Goal: Transaction & Acquisition: Purchase product/service

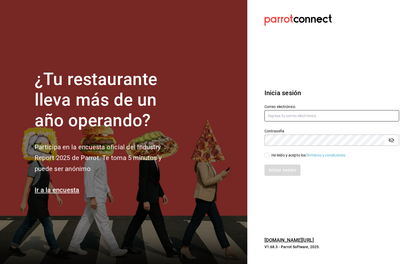
click at [279, 116] on input "text" at bounding box center [331, 115] width 135 height 11
type input "six@vallarta.com"
click at [392, 141] on icon "passwordField" at bounding box center [391, 140] width 6 height 6
click at [268, 155] on input "He leído y acepto los Términos y condiciones." at bounding box center [266, 155] width 5 height 5
checkbox input "true"
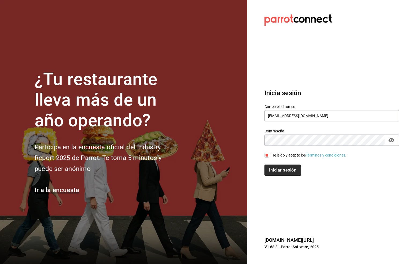
click at [278, 169] on button "Iniciar sesión" at bounding box center [282, 170] width 36 height 11
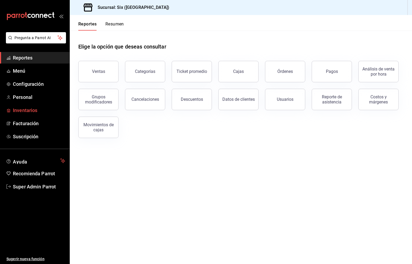
click at [32, 109] on span "Inventarios" at bounding box center [39, 110] width 52 height 7
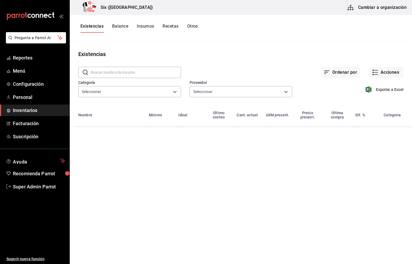
type input "6726fa7c-ebd1-468a-be4f-797538440bd2,1829156e-83d5-4c88-9ed6-274ab6ad0d78,d2a70…"
type input "62b17c37-f60d-4dfd-95df-6f2e64375c42,455b7f24-890b-4f53-bb8c-d0a7af9ed82a,fd435…"
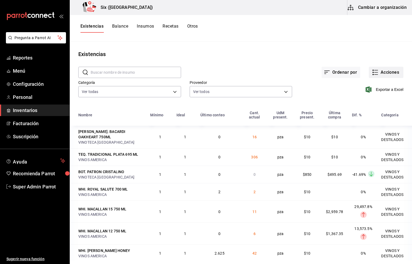
click at [380, 72] on button "Acciones" at bounding box center [385, 72] width 35 height 11
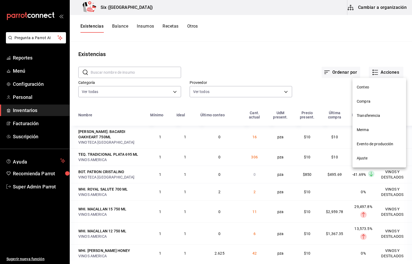
click at [357, 103] on span "Compra" at bounding box center [378, 102] width 45 height 6
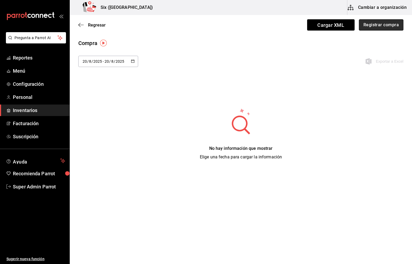
click at [378, 28] on button "Registrar compra" at bounding box center [380, 24] width 44 height 11
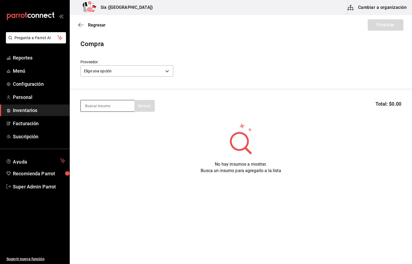
click at [99, 105] on input at bounding box center [108, 105] width 54 height 11
type input "veuv"
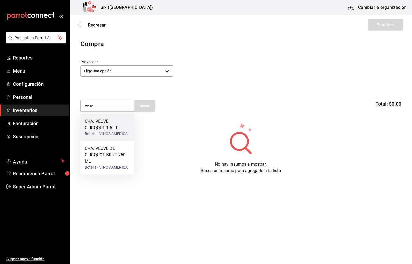
click at [98, 123] on div "CHA. VEUVE CLICQOUT 1.5 LT" at bounding box center [107, 124] width 45 height 13
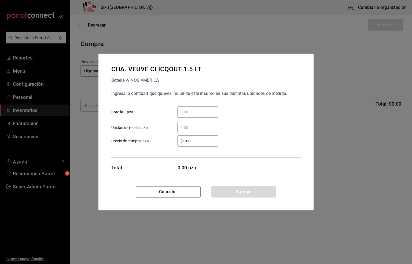
click at [191, 114] on input "​ Botella 1 pza" at bounding box center [197, 112] width 41 height 6
type input "1"
drag, startPoint x: 196, startPoint y: 142, endPoint x: 178, endPoint y: 144, distance: 18.3
click at [178, 144] on input "$10.00" at bounding box center [197, 141] width 41 height 6
type input "$2,882.97"
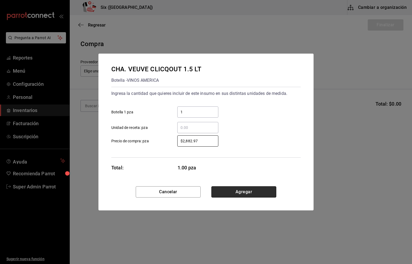
click at [246, 191] on button "Agregar" at bounding box center [243, 191] width 65 height 11
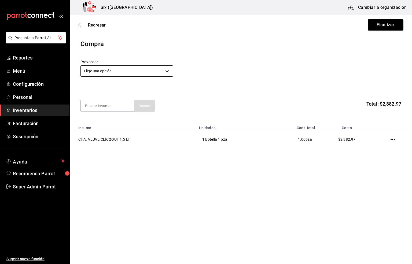
click at [100, 68] on body "Pregunta a Parrot AI Reportes Menú Configuración Personal Inventarios Facturaci…" at bounding box center [206, 117] width 412 height 234
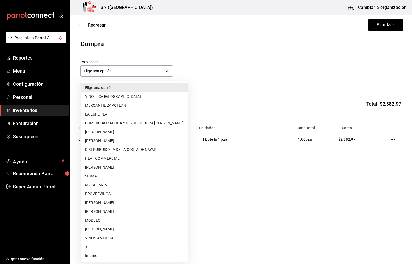
click at [109, 235] on li "VINOS AMERICA" at bounding box center [134, 238] width 107 height 9
type input "5f99f7df-55ba-4787-[DATE]-b1787bb9dbca"
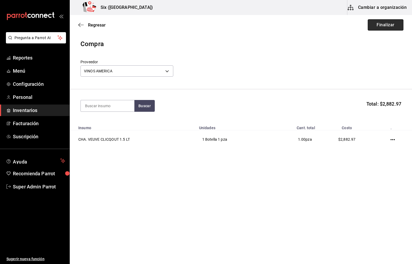
click at [394, 24] on button "Finalizar" at bounding box center [385, 24] width 36 height 11
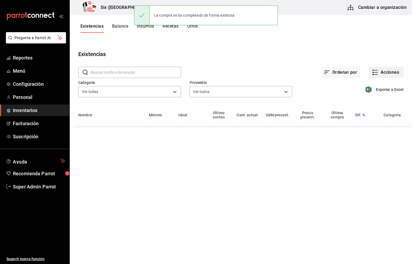
click at [383, 73] on button "Acciones" at bounding box center [385, 72] width 35 height 11
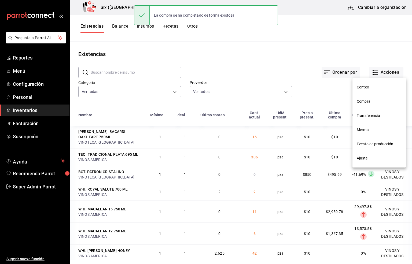
click at [364, 102] on span "Compra" at bounding box center [378, 102] width 45 height 6
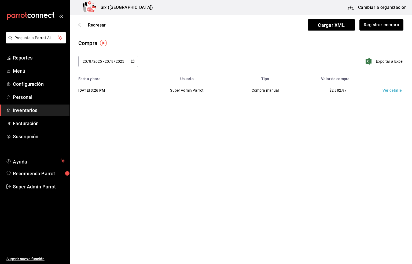
click at [386, 92] on td "Ver detalle" at bounding box center [393, 90] width 38 height 18
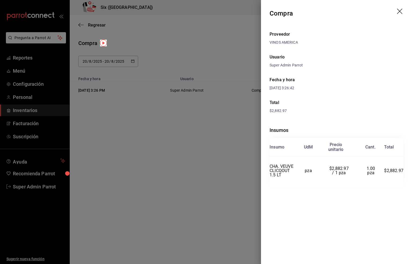
click at [397, 8] on header "Compra" at bounding box center [336, 13] width 151 height 27
click at [400, 13] on icon "drag" at bounding box center [400, 12] width 6 height 6
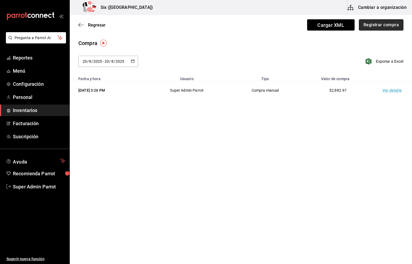
click at [390, 27] on button "Registrar compra" at bounding box center [380, 24] width 44 height 11
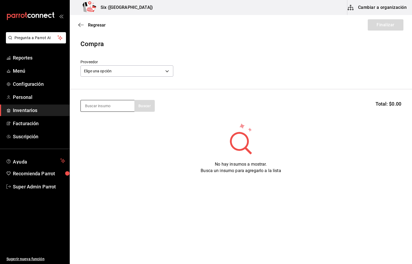
click at [99, 107] on input at bounding box center [108, 105] width 54 height 11
type input "patron"
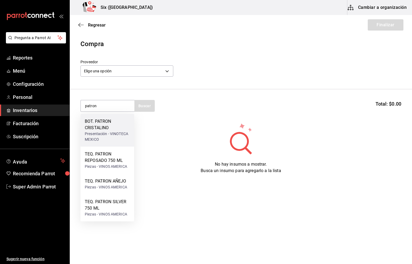
click at [96, 133] on div "Presentación - VINOTECA MEXICO" at bounding box center [107, 136] width 45 height 11
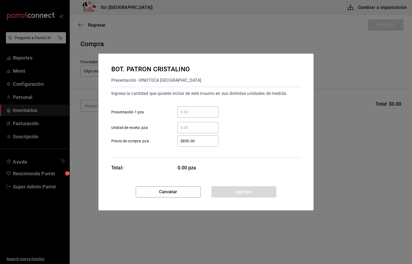
click at [188, 110] on input "​ Presentación 1 pza" at bounding box center [197, 112] width 41 height 6
type input "2"
drag, startPoint x: 200, startPoint y: 142, endPoint x: 158, endPoint y: 142, distance: 41.3
click at [158, 142] on label "$850.00 ​ Precio de compra: pza" at bounding box center [164, 140] width 107 height 11
type input "$495.69"
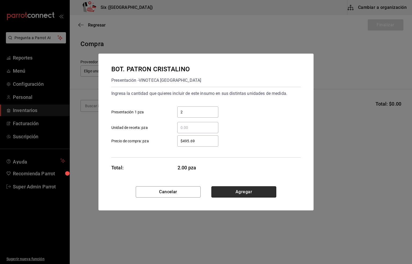
click at [227, 190] on button "Agregar" at bounding box center [243, 191] width 65 height 11
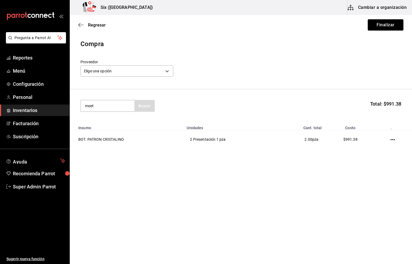
type input "moet"
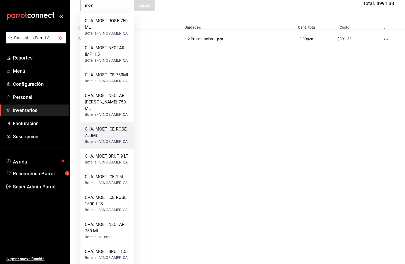
scroll to position [91, 0]
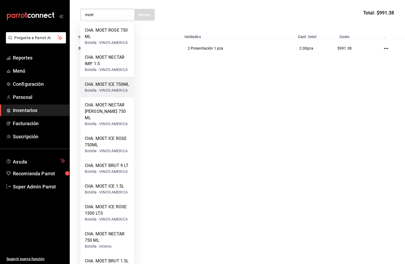
click at [109, 85] on div "CHA. MOET ICE 750ML" at bounding box center [107, 84] width 45 height 6
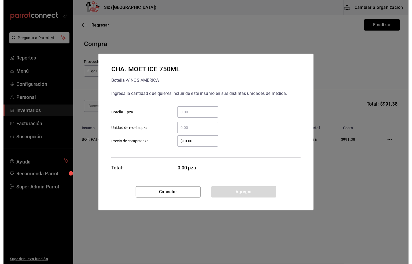
scroll to position [0, 0]
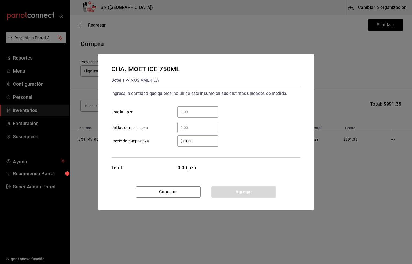
click at [181, 110] on input "​ Botella 1 pza" at bounding box center [197, 112] width 41 height 6
type input "6"
drag, startPoint x: 195, startPoint y: 141, endPoint x: 171, endPoint y: 141, distance: 24.1
click at [171, 141] on div "$10.00 ​" at bounding box center [194, 140] width 50 height 11
type input "$1,426.81"
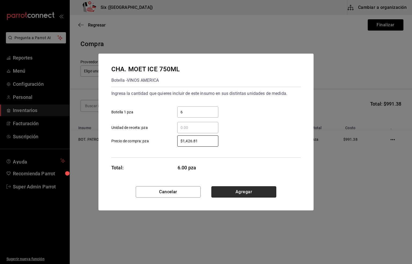
click at [244, 191] on button "Agregar" at bounding box center [243, 191] width 65 height 11
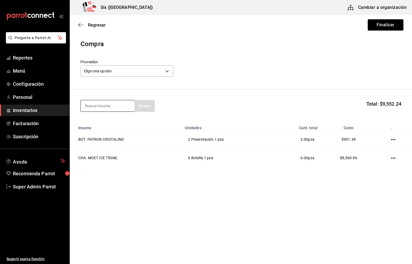
click at [85, 107] on input at bounding box center [108, 105] width 54 height 11
type input "hendr"
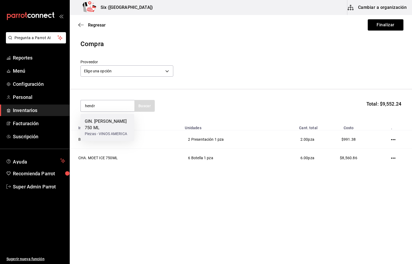
click at [112, 121] on div "GIN. [PERSON_NAME] 750 ML" at bounding box center [107, 124] width 45 height 13
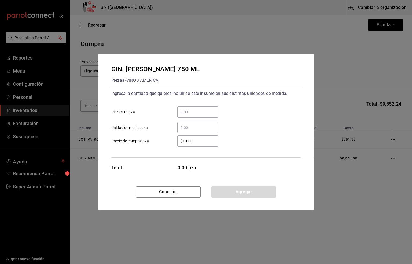
click at [184, 114] on input "​ Piezas 18 pza" at bounding box center [197, 112] width 41 height 6
type input "2"
drag, startPoint x: 195, startPoint y: 139, endPoint x: 166, endPoint y: 144, distance: 29.4
click at [169, 143] on div "$10.00 ​" at bounding box center [194, 140] width 50 height 11
type input "$637.93"
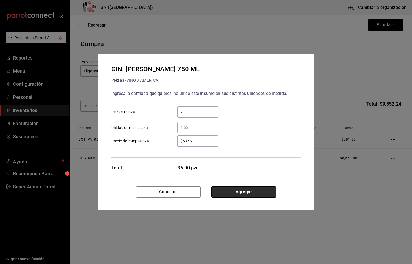
click at [238, 191] on button "Agregar" at bounding box center [243, 191] width 65 height 11
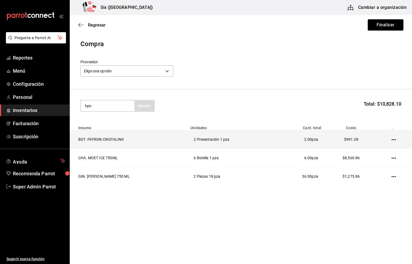
type input "hpn"
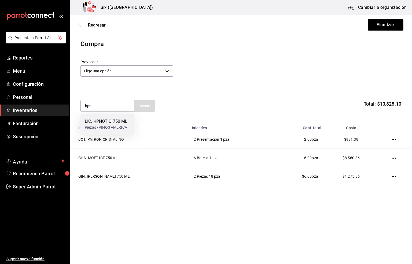
click at [106, 122] on div "LIC. HPNOTIQ 750 ML" at bounding box center [106, 121] width 43 height 6
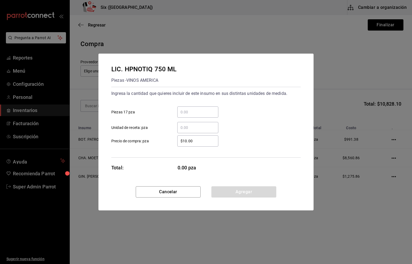
click at [187, 110] on input "​ Piezas 17 pza" at bounding box center [197, 112] width 41 height 6
type input "3"
drag, startPoint x: 201, startPoint y: 139, endPoint x: 155, endPoint y: 137, distance: 45.9
click at [156, 137] on label "$10.00 ​ Precio de compra: pza" at bounding box center [164, 140] width 107 height 11
type input "$465.52"
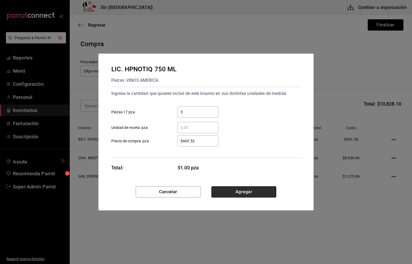
click at [244, 191] on button "Agregar" at bounding box center [243, 191] width 65 height 11
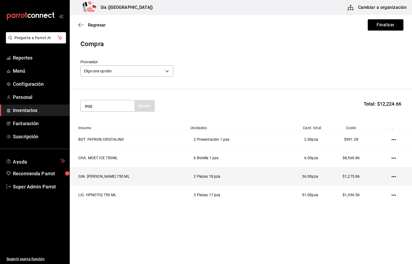
type input "jagg"
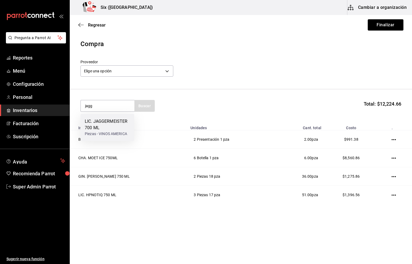
click at [99, 125] on div "LIC. JAGGERMEISTER 700 ML" at bounding box center [107, 124] width 45 height 13
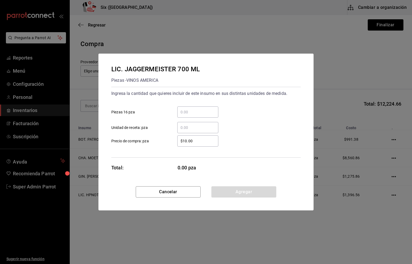
click at [188, 111] on input "​ Piezas 16 pza" at bounding box center [197, 112] width 41 height 6
type input "3"
drag, startPoint x: 188, startPoint y: 140, endPoint x: 163, endPoint y: 142, distance: 25.2
click at [163, 142] on label "$10.00 ​ Precio de compra: pza" at bounding box center [164, 140] width 107 height 11
type input "$301.72"
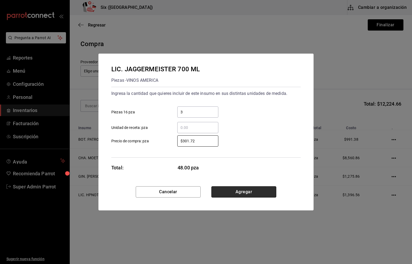
click at [249, 190] on button "Agregar" at bounding box center [243, 191] width 65 height 11
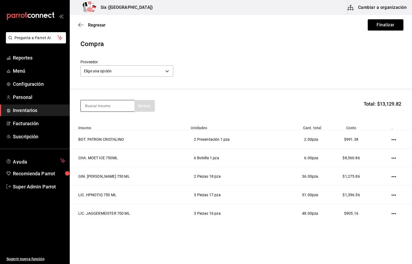
click at [88, 104] on input at bounding box center [108, 105] width 54 height 11
type input "bacardi"
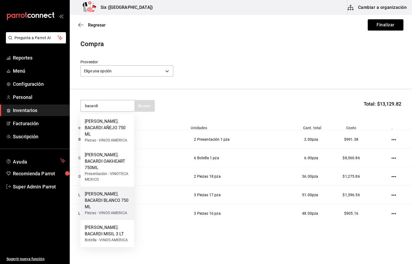
click at [100, 191] on div "[PERSON_NAME]. BACARDI BLANCO 750 ML" at bounding box center [107, 200] width 45 height 19
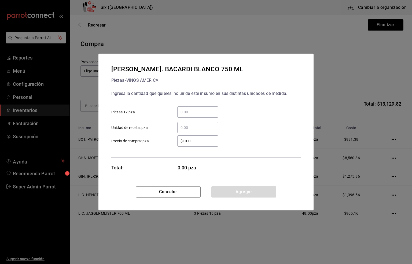
click at [192, 113] on input "​ Piezas 17 pza" at bounding box center [197, 112] width 41 height 6
type input "12"
drag, startPoint x: 196, startPoint y: 140, endPoint x: 145, endPoint y: 143, distance: 51.5
click at [148, 142] on label "$10.00 ​ Precio de compra: pza" at bounding box center [164, 140] width 107 height 11
type input "$126.72"
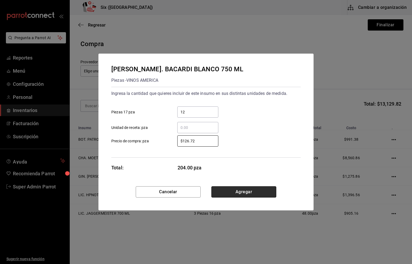
click at [241, 192] on button "Agregar" at bounding box center [243, 191] width 65 height 11
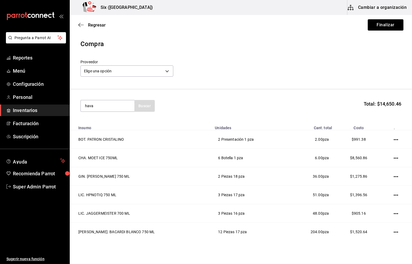
type input "hava"
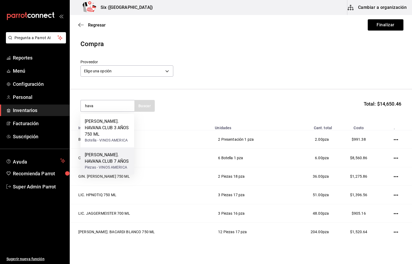
click at [104, 153] on div "[PERSON_NAME]. HAVANA CLUB 7 AÑOS" at bounding box center [107, 158] width 45 height 13
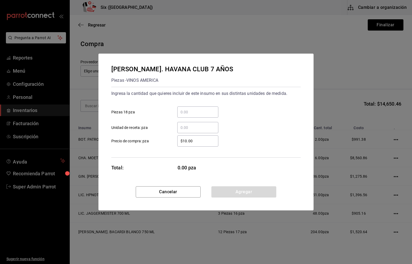
click at [185, 112] on input "​ Piezas 18 pza" at bounding box center [197, 112] width 41 height 6
type input "2"
drag, startPoint x: 195, startPoint y: 138, endPoint x: 172, endPoint y: 138, distance: 23.0
click at [172, 138] on div "$10.00 ​" at bounding box center [194, 140] width 50 height 11
type input "$242.24"
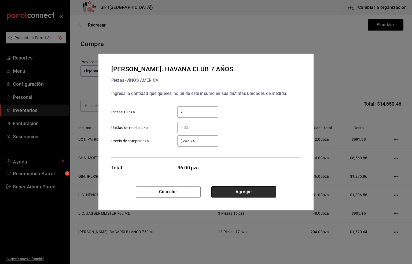
click at [236, 193] on button "Agregar" at bounding box center [243, 191] width 65 height 11
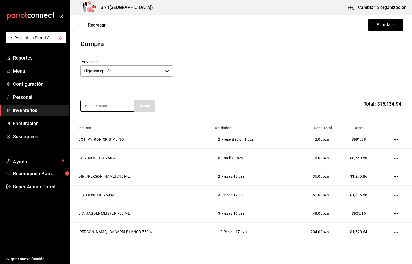
click at [87, 105] on input at bounding box center [108, 105] width 54 height 11
type input "1800"
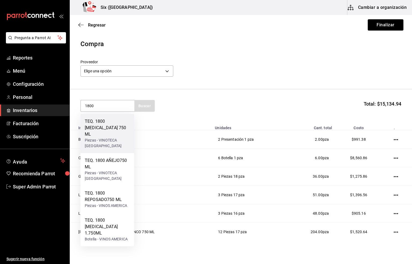
click at [100, 125] on div "TEQ. 1800 [MEDICAL_DATA] 750 ML" at bounding box center [107, 127] width 45 height 19
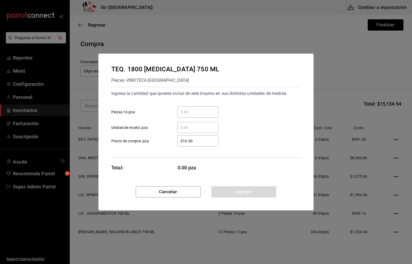
click at [184, 110] on input "​ Piezas 16 pza" at bounding box center [197, 112] width 41 height 6
click at [164, 193] on button "Cancelar" at bounding box center [168, 191] width 65 height 11
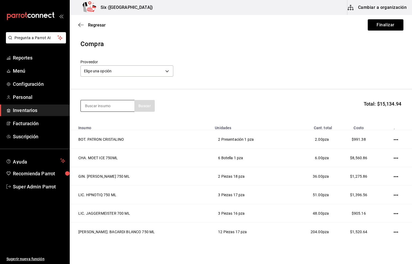
click at [109, 108] on input at bounding box center [108, 105] width 54 height 11
type input "1800"
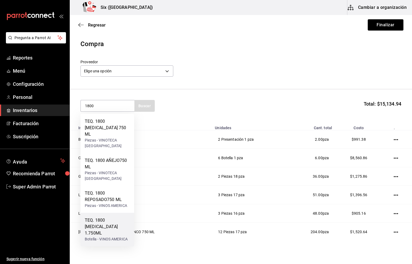
click at [106, 220] on div "TEQ. 1800 [MEDICAL_DATA] 1.750ML" at bounding box center [107, 226] width 45 height 19
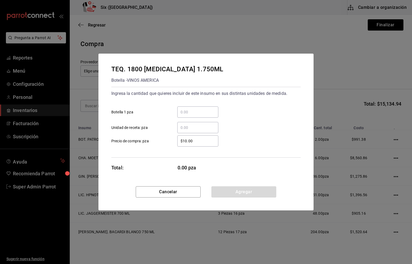
click at [185, 112] on input "​ Botella 1 pza" at bounding box center [197, 112] width 41 height 6
type input "1"
drag, startPoint x: 202, startPoint y: 140, endPoint x: 151, endPoint y: 141, distance: 50.7
click at [151, 141] on label "$10.00 ​ Precio de compra: pza" at bounding box center [164, 140] width 107 height 11
type input "$1,311.60"
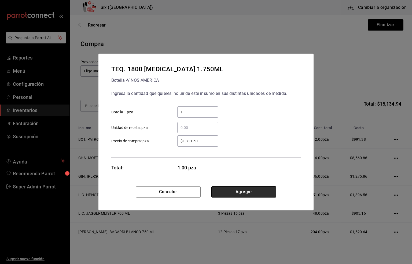
click at [246, 194] on button "Agregar" at bounding box center [243, 191] width 65 height 11
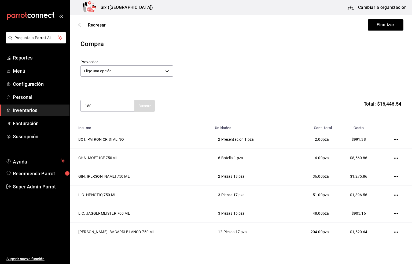
type input "1800"
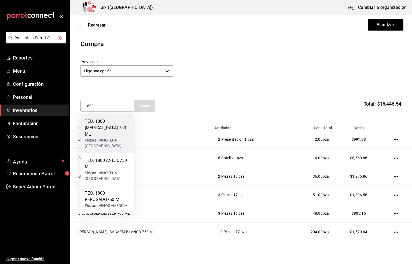
click at [105, 137] on div "Piezas - VINOTECA [GEOGRAPHIC_DATA]" at bounding box center [107, 142] width 45 height 11
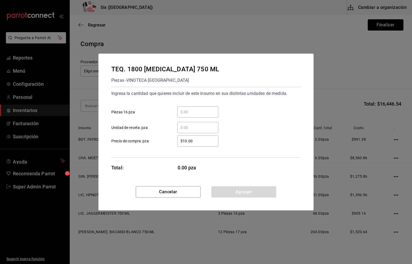
click at [184, 109] on input "​ Piezas 16 pza" at bounding box center [197, 112] width 41 height 6
type input "6"
drag, startPoint x: 198, startPoint y: 140, endPoint x: 150, endPoint y: 141, distance: 48.0
click at [155, 139] on label "$10.00 ​ Precio de compra: pza" at bounding box center [164, 140] width 107 height 11
type input "$560.57"
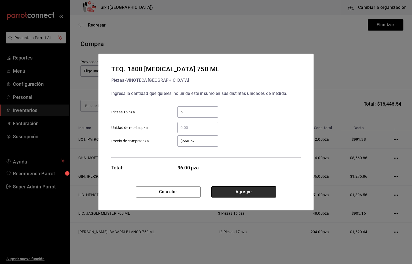
click at [237, 189] on button "Agregar" at bounding box center [243, 191] width 65 height 11
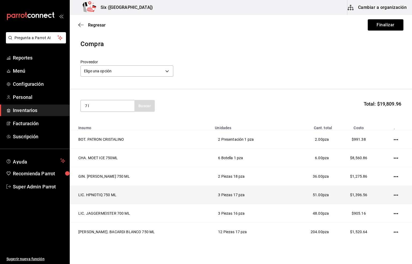
type input "7 l"
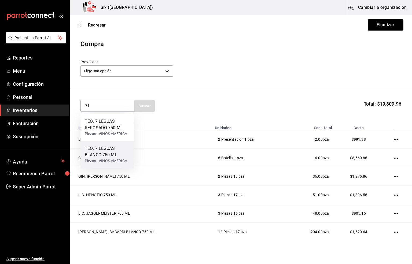
click at [105, 151] on div "TEQ. 7 LEGUAS BLANCO 750 ML" at bounding box center [107, 151] width 45 height 13
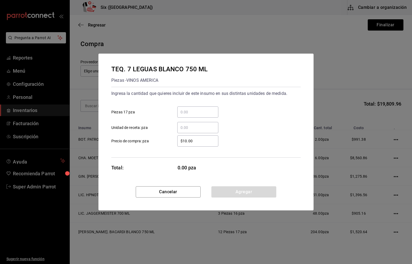
click at [192, 112] on input "​ Piezas 17 pza" at bounding box center [197, 112] width 41 height 6
type input "2"
drag, startPoint x: 198, startPoint y: 142, endPoint x: 170, endPoint y: 141, distance: 27.9
click at [170, 141] on div "$10.00 ​" at bounding box center [194, 140] width 50 height 11
type input "$469.44"
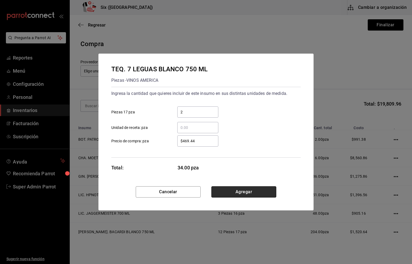
click at [230, 192] on button "Agregar" at bounding box center [243, 191] width 65 height 11
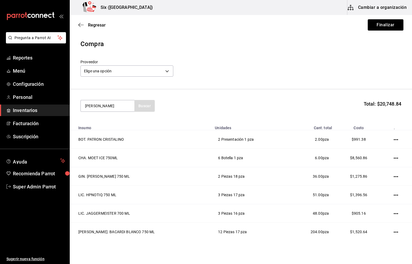
type input "[PERSON_NAME]"
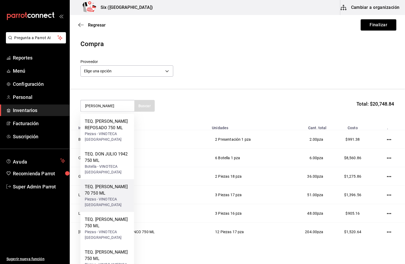
click at [103, 188] on div "TEQ. [PERSON_NAME] 70 750 ML" at bounding box center [107, 190] width 45 height 13
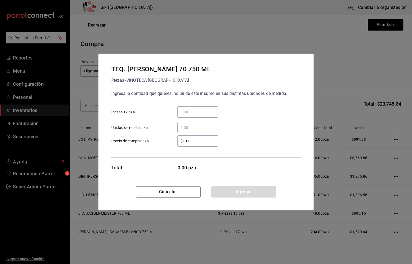
click at [186, 113] on input "​ Piezas 17 pza" at bounding box center [197, 112] width 41 height 6
type input "7"
drag, startPoint x: 197, startPoint y: 138, endPoint x: 159, endPoint y: 137, distance: 37.8
click at [162, 140] on label "$10.00 ​ Precio de compra: pza" at bounding box center [164, 140] width 107 height 11
type input "$666.38"
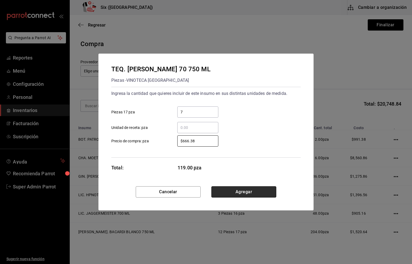
click at [238, 195] on button "Agregar" at bounding box center [243, 191] width 65 height 11
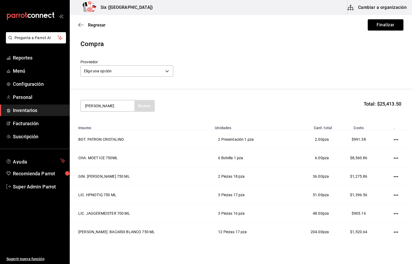
type input "[PERSON_NAME]"
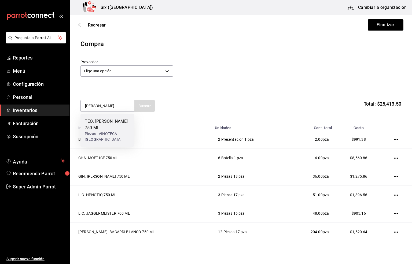
click at [102, 130] on div "TEQ. [PERSON_NAME] 750 ML" at bounding box center [107, 124] width 45 height 13
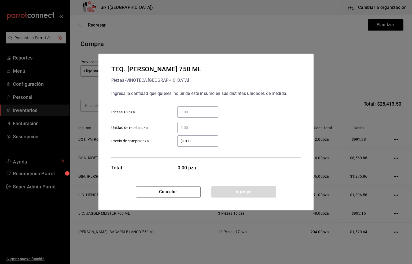
click at [181, 110] on input "​ Piezas 18 pza" at bounding box center [197, 112] width 41 height 6
type input "2"
drag, startPoint x: 193, startPoint y: 140, endPoint x: 166, endPoint y: 140, distance: 27.6
click at [167, 140] on label "$10.00 ​ Precio de compra: pza" at bounding box center [164, 140] width 107 height 11
type input "$403.45"
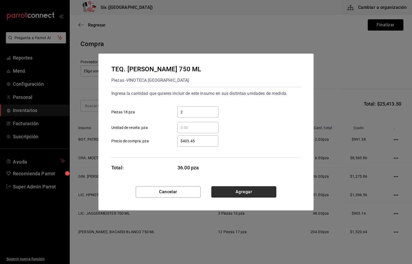
click at [245, 192] on button "Agregar" at bounding box center [243, 191] width 65 height 11
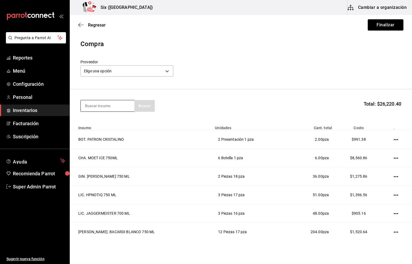
click at [102, 105] on input at bounding box center [108, 105] width 54 height 11
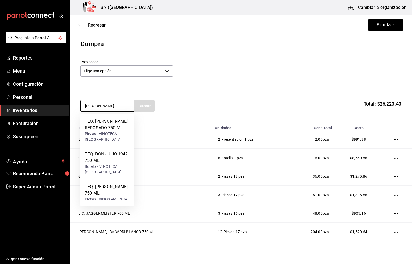
type input "[PERSON_NAME]"
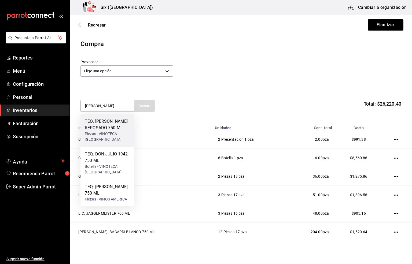
click at [102, 124] on div "TEQ. [PERSON_NAME] REPOSADO 750 ML" at bounding box center [107, 124] width 45 height 13
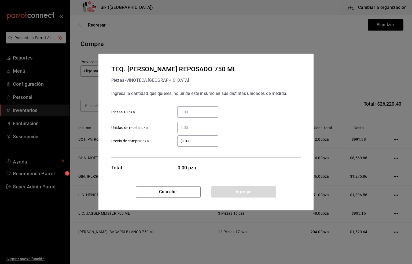
click at [188, 113] on input "​ Piezas 18 pza" at bounding box center [197, 112] width 41 height 6
type input "2"
drag, startPoint x: 196, startPoint y: 141, endPoint x: 162, endPoint y: 143, distance: 33.3
click at [162, 143] on label "$10.00 ​ Precio de compra: pza" at bounding box center [164, 140] width 107 height 11
type input "$487.07"
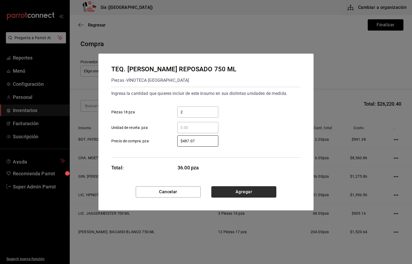
click at [246, 192] on button "Agregar" at bounding box center [243, 191] width 65 height 11
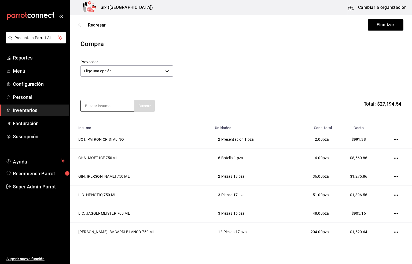
click at [102, 107] on input at bounding box center [108, 105] width 54 height 11
type input "herradura pla"
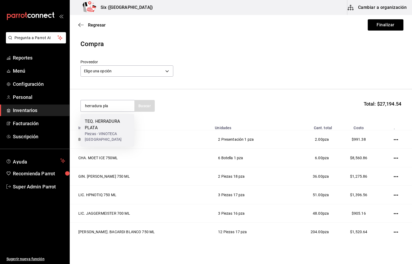
click at [99, 127] on div "TEQ. HERRADURA PLATA" at bounding box center [107, 124] width 45 height 13
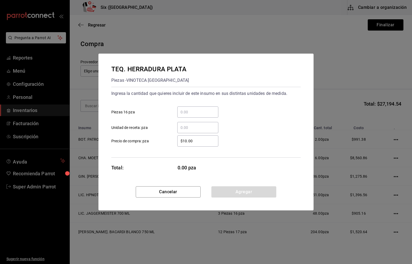
click at [188, 111] on input "​ Piezas 16 pza" at bounding box center [197, 112] width 41 height 6
type input "3"
drag, startPoint x: 201, startPoint y: 141, endPoint x: 154, endPoint y: 141, distance: 47.2
click at [154, 141] on label "$10.00 ​ Precio de compra: pza" at bounding box center [164, 140] width 107 height 11
type input "$379.31"
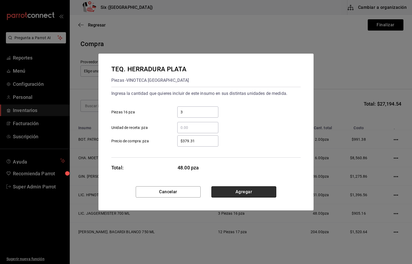
click at [240, 191] on button "Agregar" at bounding box center [243, 191] width 65 height 11
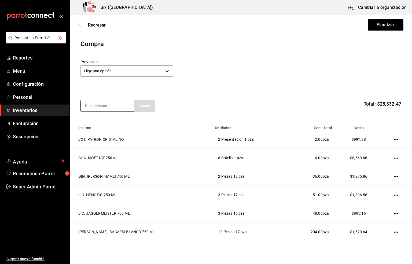
click at [94, 104] on input at bounding box center [108, 105] width 54 height 11
type input "dobel"
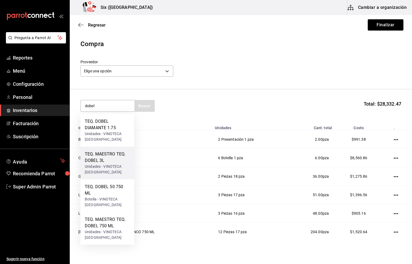
click at [102, 165] on div "Unidades - VINOTECA [GEOGRAPHIC_DATA]" at bounding box center [107, 169] width 45 height 11
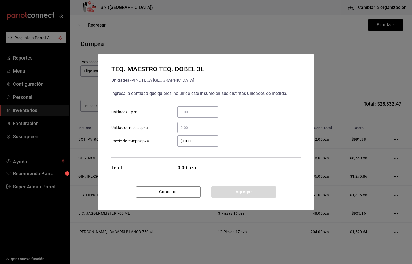
click at [185, 110] on input "​ Unidades 1 pza" at bounding box center [197, 112] width 41 height 6
type input "1"
drag, startPoint x: 195, startPoint y: 141, endPoint x: 161, endPoint y: 146, distance: 34.1
click at [175, 139] on div "$10.00 ​" at bounding box center [194, 140] width 50 height 11
type input "$2,236.46"
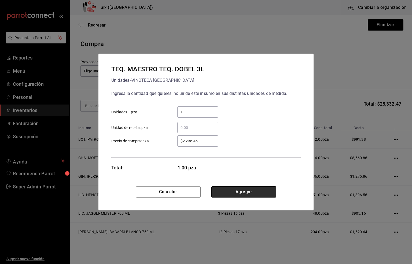
click at [248, 191] on button "Agregar" at bounding box center [243, 191] width 65 height 11
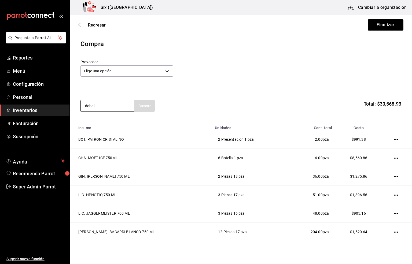
type input "dobel"
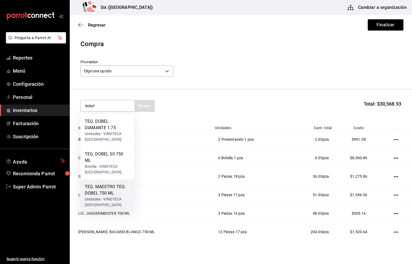
click at [108, 190] on div "TEQ. MAESTRO TEQ. DOBEL 750 ML" at bounding box center [107, 190] width 45 height 13
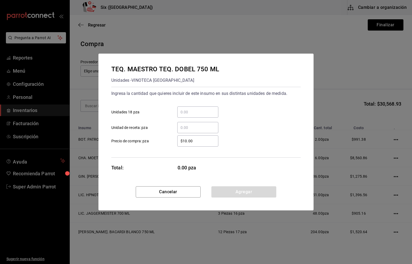
click at [182, 113] on input "​ Unidades 18 pza" at bounding box center [197, 112] width 41 height 6
type input "24"
drag, startPoint x: 196, startPoint y: 141, endPoint x: 134, endPoint y: 145, distance: 62.0
click at [134, 145] on label "$10.00 ​ Precio de compra: pza" at bounding box center [164, 140] width 107 height 11
type input "$504.31"
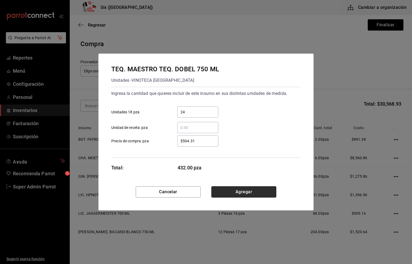
click at [253, 191] on button "Agregar" at bounding box center [243, 191] width 65 height 11
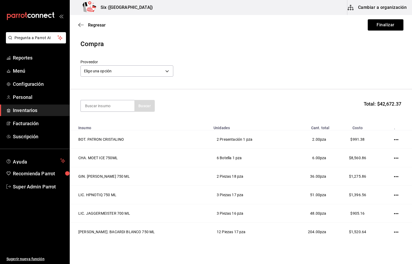
drag, startPoint x: 88, startPoint y: 106, endPoint x: 88, endPoint y: 112, distance: 5.6
click at [88, 108] on input at bounding box center [108, 105] width 54 height 11
type input "black"
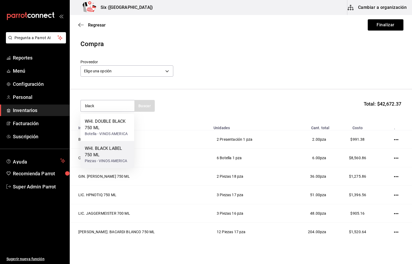
click at [100, 153] on div "WHI. BLACK LABEL 750 ML" at bounding box center [107, 151] width 45 height 13
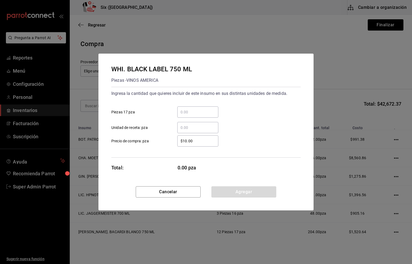
click at [183, 110] on input "​ Piezas 17 pza" at bounding box center [197, 112] width 41 height 6
type input "3"
drag, startPoint x: 194, startPoint y: 141, endPoint x: 175, endPoint y: 142, distance: 18.8
click at [175, 142] on div "$10.00 ​" at bounding box center [194, 140] width 50 height 11
type input "$719.83"
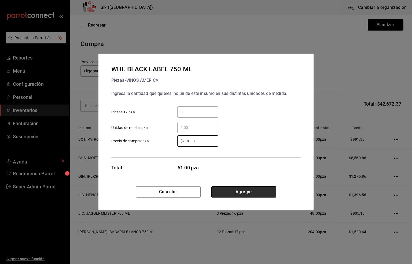
click at [249, 193] on button "Agregar" at bounding box center [243, 191] width 65 height 11
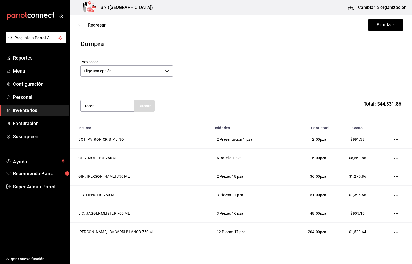
type input "reser"
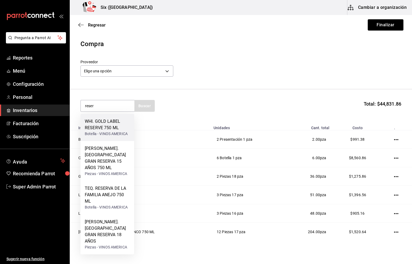
click at [107, 125] on div "WHI. GOLD LABEL RESERVE 750 ML" at bounding box center [107, 124] width 45 height 13
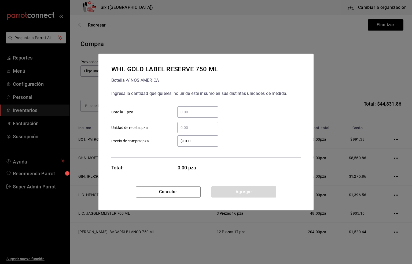
click at [183, 113] on input "​ Botella 1 pza" at bounding box center [197, 112] width 41 height 6
type input "1"
drag, startPoint x: 201, startPoint y: 141, endPoint x: 152, endPoint y: 147, distance: 49.7
click at [152, 147] on div "Ingresa la cantidad que quieres incluir de este insumo en sus distintas unidade…" at bounding box center [205, 122] width 189 height 71
type input "$1,249.4"
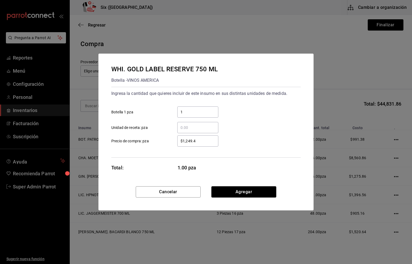
click at [184, 111] on input "1" at bounding box center [197, 112] width 41 height 6
type input "2"
click at [240, 190] on button "Agregar" at bounding box center [243, 191] width 65 height 11
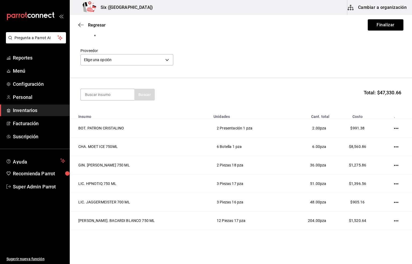
scroll to position [16, 0]
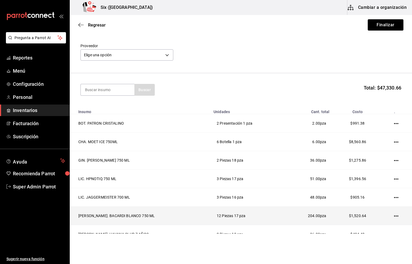
click at [394, 216] on icon "button" at bounding box center [396, 216] width 4 height 4
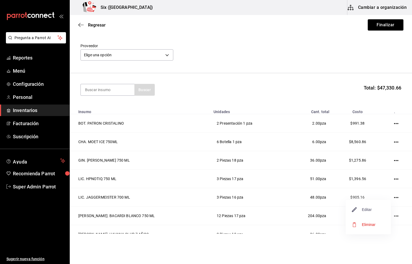
click at [365, 209] on span "Editar" at bounding box center [362, 209] width 20 height 6
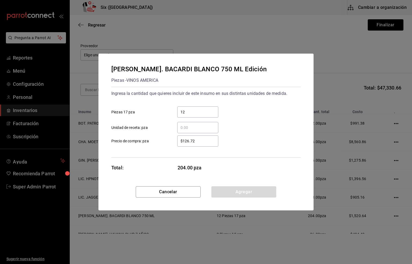
drag, startPoint x: 183, startPoint y: 112, endPoint x: 186, endPoint y: 112, distance: 3.2
click at [183, 112] on input "12" at bounding box center [197, 112] width 41 height 6
drag, startPoint x: 186, startPoint y: 112, endPoint x: 173, endPoint y: 110, distance: 13.3
click at [173, 110] on div "12 ​" at bounding box center [194, 111] width 50 height 11
type input "24"
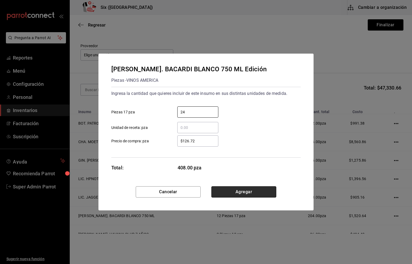
click at [233, 191] on button "Agregar" at bounding box center [243, 191] width 65 height 11
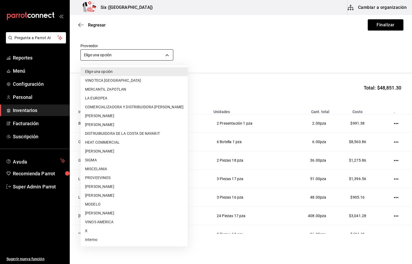
click at [118, 53] on body "Pregunta a Parrot AI Reportes Menú Configuración Personal Inventarios Facturaci…" at bounding box center [206, 117] width 412 height 234
click at [106, 89] on li "MERCANTIL ZAPOTLAN" at bounding box center [134, 89] width 107 height 9
type input "455b7f24-890b-4f53-bb8c-d0a7af9ed82a"
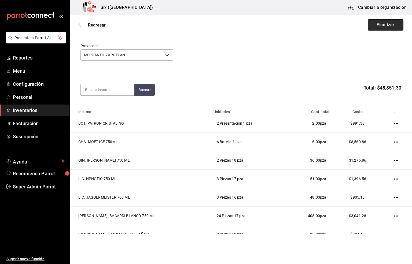
click at [372, 25] on button "Finalizar" at bounding box center [385, 24] width 36 height 11
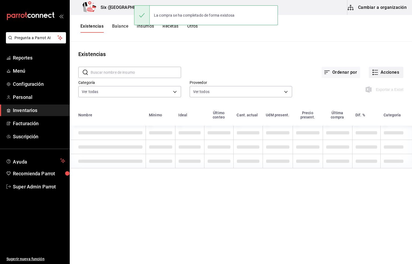
click at [383, 73] on button "Acciones" at bounding box center [385, 72] width 35 height 11
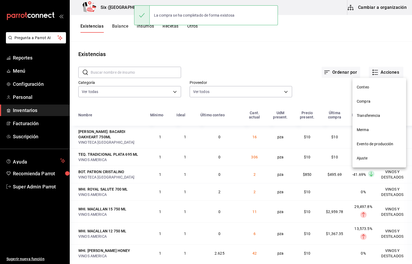
click at [363, 100] on span "Compra" at bounding box center [378, 102] width 45 height 6
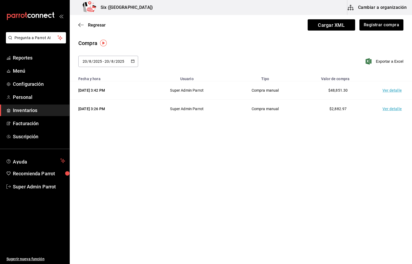
click at [390, 92] on td "Ver detalle" at bounding box center [393, 90] width 38 height 18
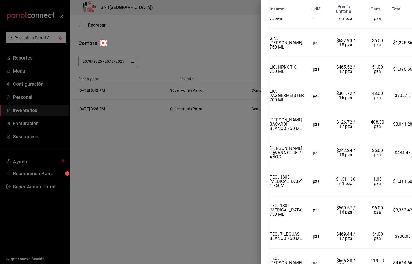
scroll to position [177, 0]
click at [408, 260] on div "Compra Proveedor MERCANTIL ZAPOTLAN Usuario Super Admin Parrot Fecha y hora [DA…" at bounding box center [336, 132] width 151 height 264
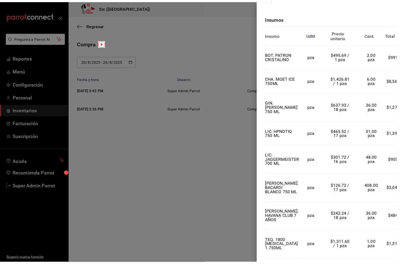
scroll to position [0, 0]
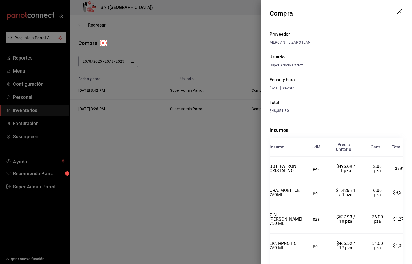
click at [397, 12] on icon "drag" at bounding box center [400, 12] width 6 height 6
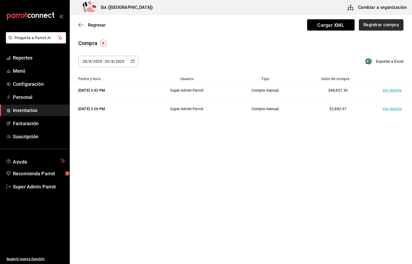
click at [387, 27] on button "Registrar compra" at bounding box center [380, 24] width 44 height 11
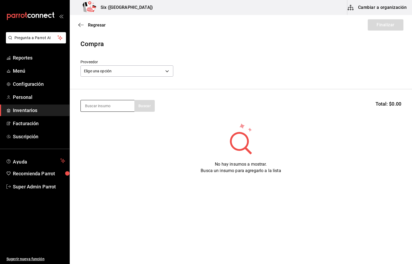
click at [105, 105] on input at bounding box center [108, 105] width 54 height 11
type input "clase a"
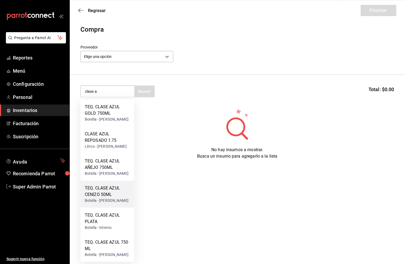
scroll to position [42, 0]
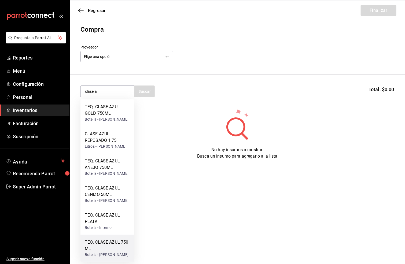
click at [106, 240] on div "TEQ. CLASE AZUL 750 ML" at bounding box center [107, 245] width 45 height 13
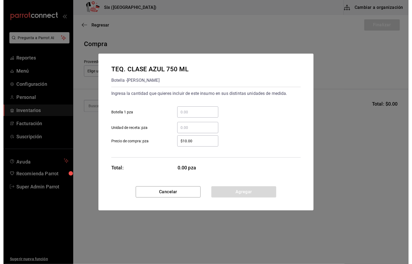
scroll to position [0, 0]
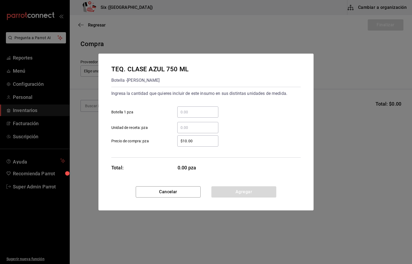
click at [180, 112] on input "​ Botella 1 pza" at bounding box center [197, 112] width 41 height 6
type input "4"
drag, startPoint x: 198, startPoint y: 141, endPoint x: 162, endPoint y: 139, distance: 36.5
click at [162, 139] on label "$10.00 ​ Precio de compra: pza" at bounding box center [164, 140] width 107 height 11
type input "$3,103.45"
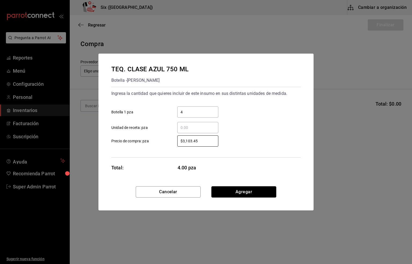
click at [238, 195] on button "Agregar" at bounding box center [243, 191] width 65 height 11
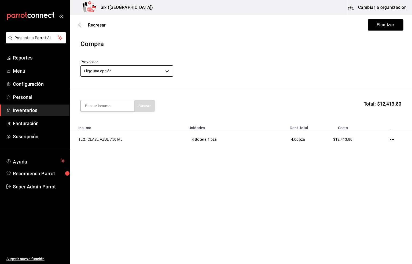
click at [106, 72] on body "Pregunta a Parrot AI Reportes Menú Configuración Personal Inventarios Facturaci…" at bounding box center [206, 117] width 412 height 234
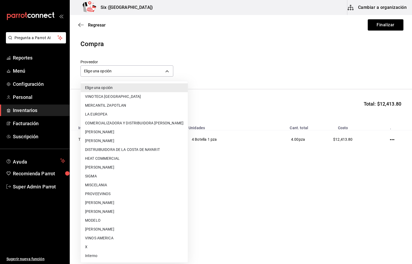
click at [109, 203] on li "[PERSON_NAME]" at bounding box center [134, 202] width 107 height 9
type input "2e80ab70-cb77-47aa-9584-d459a3a95e3b"
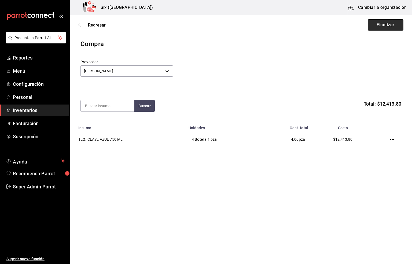
click at [377, 23] on button "Finalizar" at bounding box center [385, 24] width 36 height 11
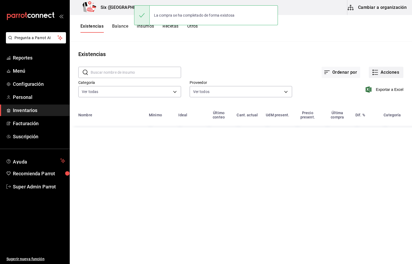
click at [381, 71] on button "Acciones" at bounding box center [385, 72] width 35 height 11
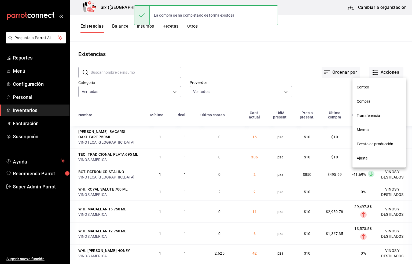
click at [363, 100] on span "Compra" at bounding box center [378, 102] width 45 height 6
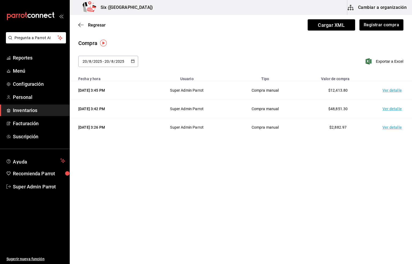
click at [387, 90] on td "Ver detalle" at bounding box center [393, 90] width 38 height 18
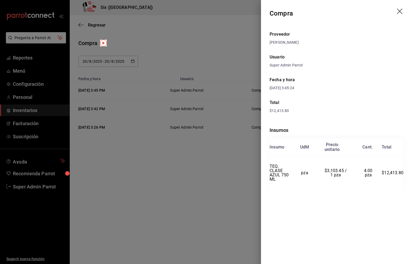
click at [397, 12] on icon "drag" at bounding box center [400, 12] width 6 height 6
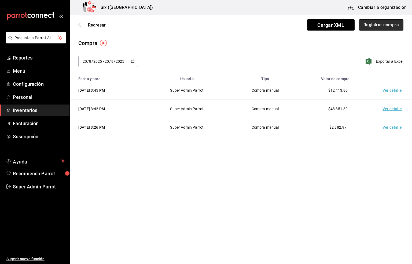
click at [375, 24] on button "Registrar compra" at bounding box center [380, 24] width 44 height 11
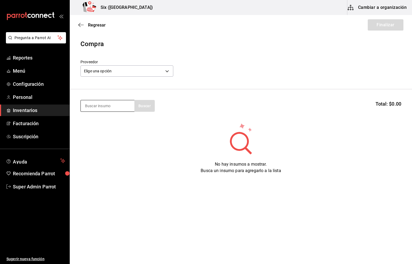
click at [95, 108] on input at bounding box center [108, 105] width 54 height 11
type input "refresco"
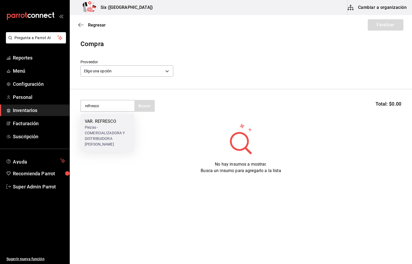
click at [105, 126] on div "Piezas - COMERCIALIZADORA Y DISTRIBUIDORA [PERSON_NAME]" at bounding box center [107, 136] width 45 height 23
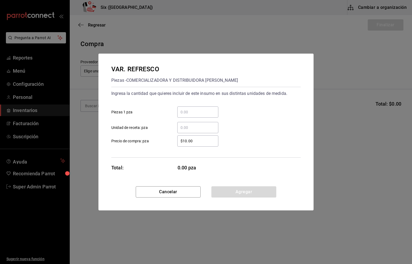
click at [187, 127] on input "​ Unidad de receta: pza" at bounding box center [197, 127] width 41 height 6
type input "360"
drag, startPoint x: 193, startPoint y: 139, endPoint x: 170, endPoint y: 140, distance: 22.8
click at [170, 140] on div "$10.00 ​" at bounding box center [194, 140] width 50 height 11
type input "$12.75"
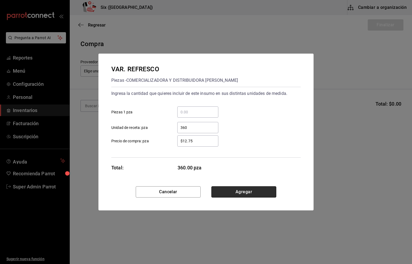
click at [239, 192] on button "Agregar" at bounding box center [243, 191] width 65 height 11
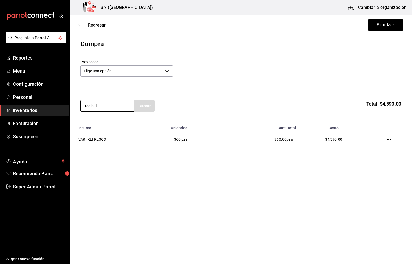
type input "red bull"
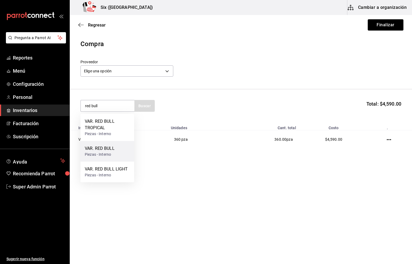
click at [108, 150] on div "VAR. RED BULL" at bounding box center [100, 148] width 30 height 6
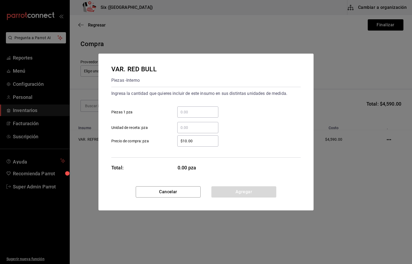
click at [180, 111] on input "​ Piezas 1 pza" at bounding box center [197, 112] width 41 height 6
click at [183, 122] on div "​" at bounding box center [197, 127] width 41 height 11
click at [183, 124] on input "​ Unidad de receta: pza" at bounding box center [197, 127] width 41 height 6
type input "72"
drag, startPoint x: 195, startPoint y: 141, endPoint x: 162, endPoint y: 143, distance: 33.1
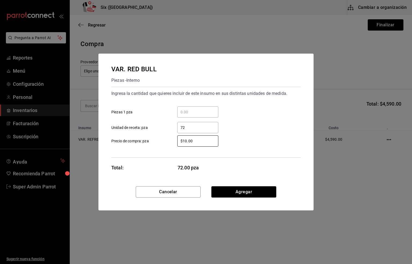
click at [162, 143] on label "$10.00 ​ Precio de compra: pza" at bounding box center [164, 140] width 107 height 11
type input "$32.47"
click at [237, 189] on button "Agregar" at bounding box center [243, 191] width 65 height 11
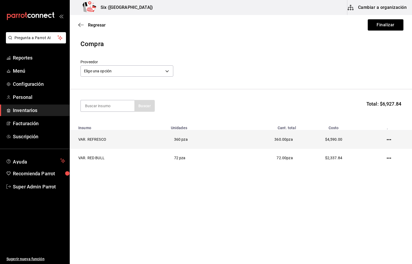
click at [388, 141] on icon "button" at bounding box center [388, 139] width 4 height 4
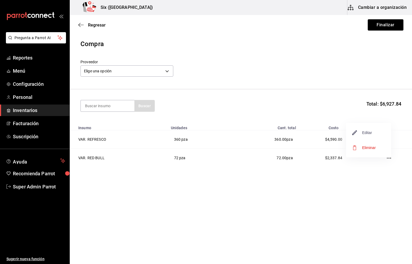
click at [364, 131] on span "Editar" at bounding box center [362, 132] width 20 height 6
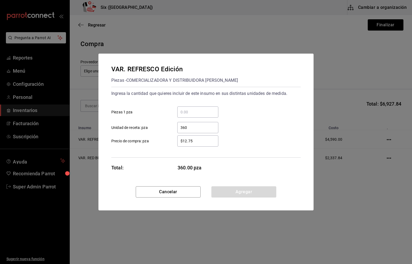
click at [233, 192] on div "Agregar" at bounding box center [243, 191] width 65 height 11
click at [179, 193] on button "Cancelar" at bounding box center [168, 191] width 65 height 11
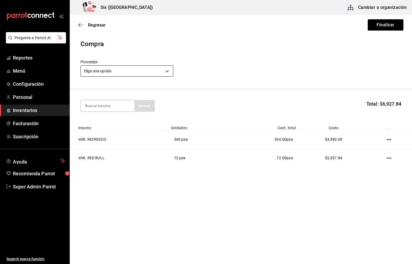
click at [127, 71] on body "Pregunta a Parrot AI Reportes Menú Configuración Personal Inventarios Facturaci…" at bounding box center [206, 117] width 412 height 234
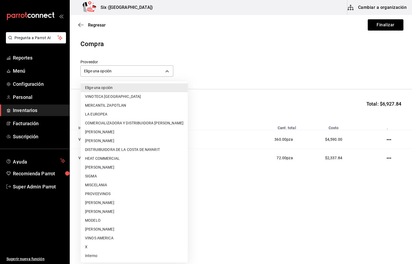
click at [147, 122] on li "COMERCIALIZADORA Y DISTRIBUIDORA [PERSON_NAME]" at bounding box center [134, 123] width 107 height 9
type input "24325d71-e2b2-49b8-a97c-383c3154fff7"
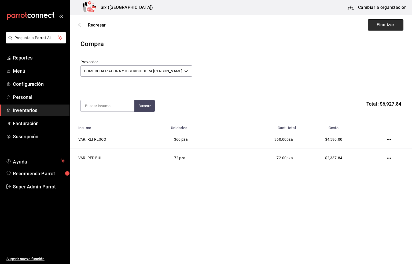
click at [372, 26] on button "Finalizar" at bounding box center [385, 24] width 36 height 11
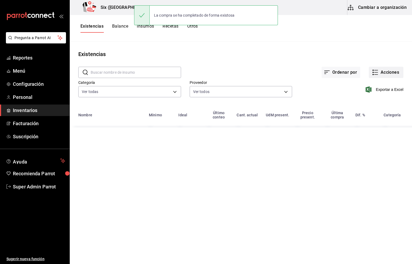
click at [383, 72] on button "Acciones" at bounding box center [385, 72] width 35 height 11
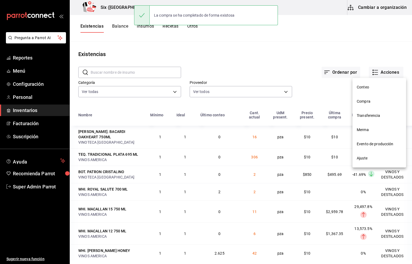
click at [367, 102] on span "Compra" at bounding box center [378, 102] width 45 height 6
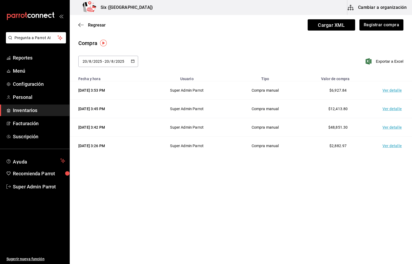
click at [390, 90] on td "Ver detalle" at bounding box center [393, 90] width 38 height 18
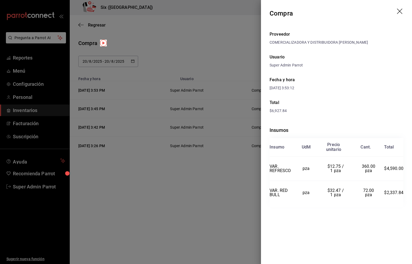
click at [399, 10] on icon "drag" at bounding box center [400, 12] width 6 height 6
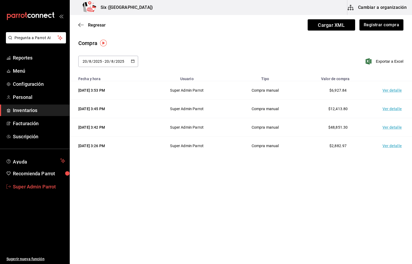
click at [36, 182] on link "Super Admin Parrot" at bounding box center [34, 187] width 69 height 12
